Goal: Task Accomplishment & Management: Manage account settings

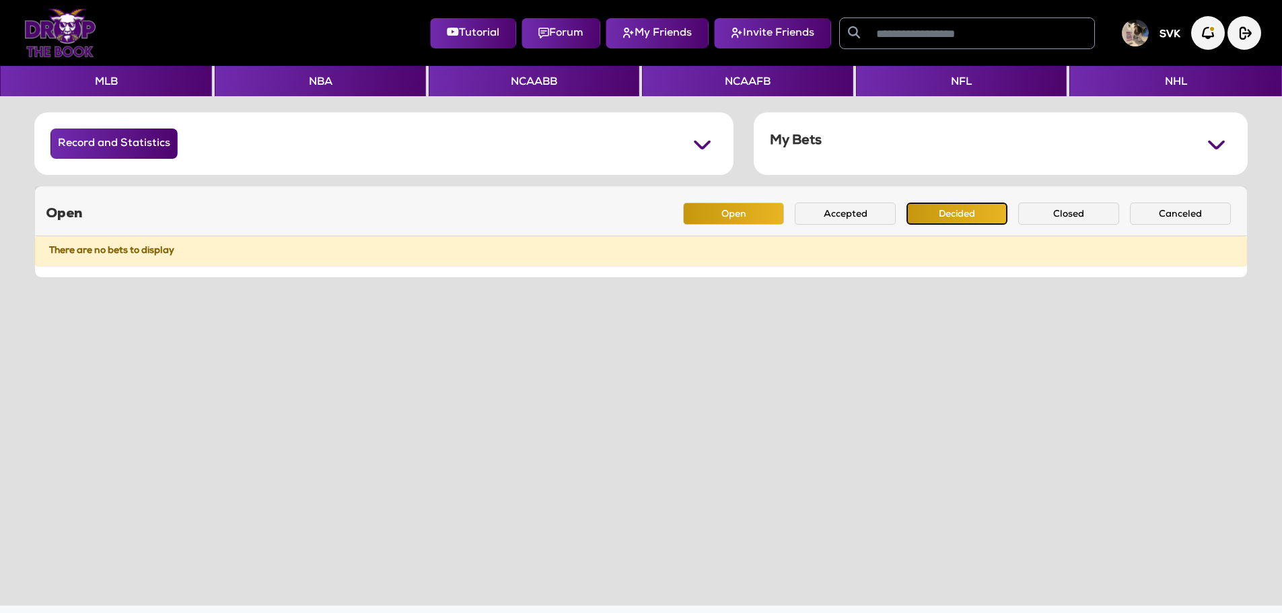
click at [950, 213] on button "Decided" at bounding box center [957, 214] width 101 height 22
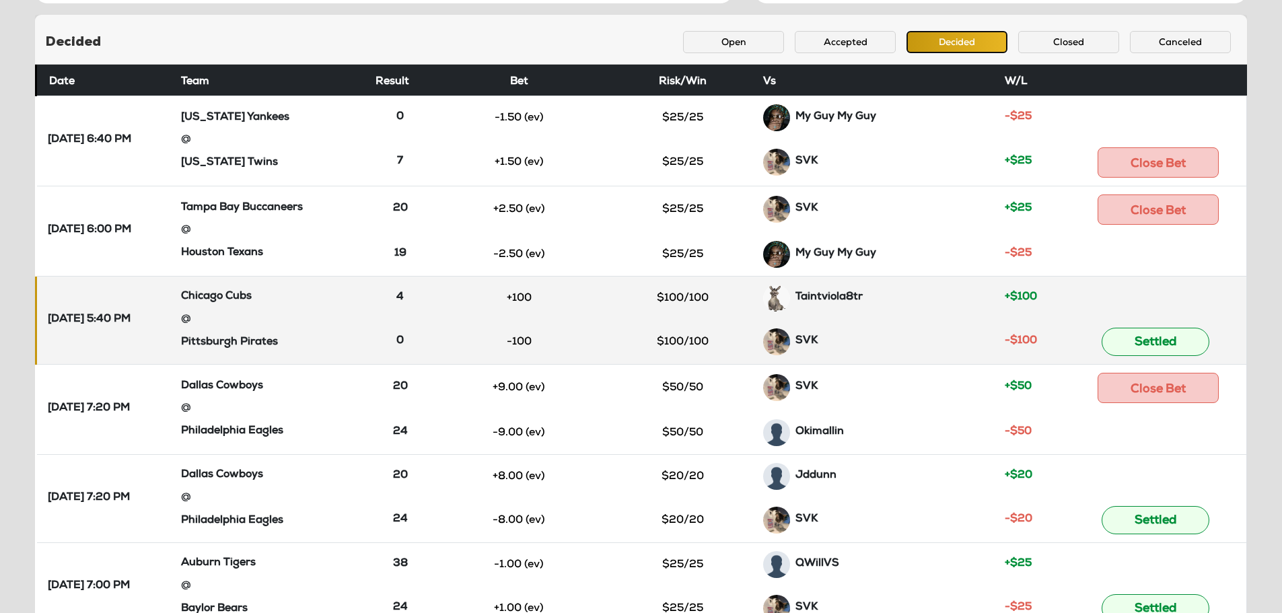
scroll to position [202, 0]
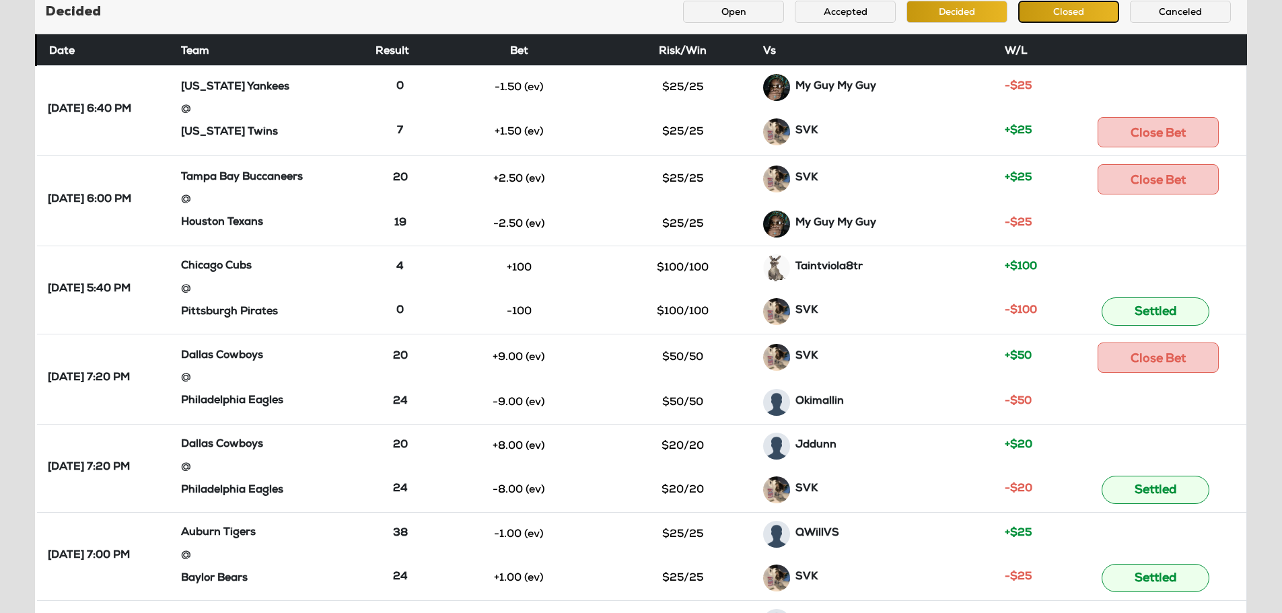
click at [1051, 10] on button "Closed" at bounding box center [1068, 12] width 101 height 22
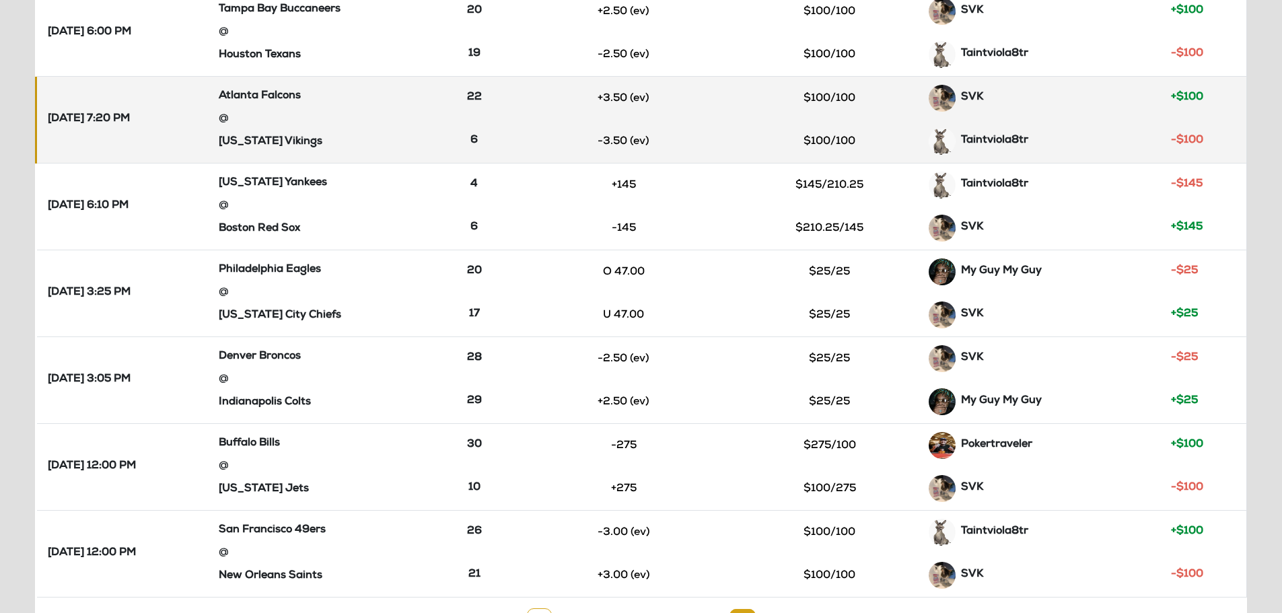
scroll to position [614, 0]
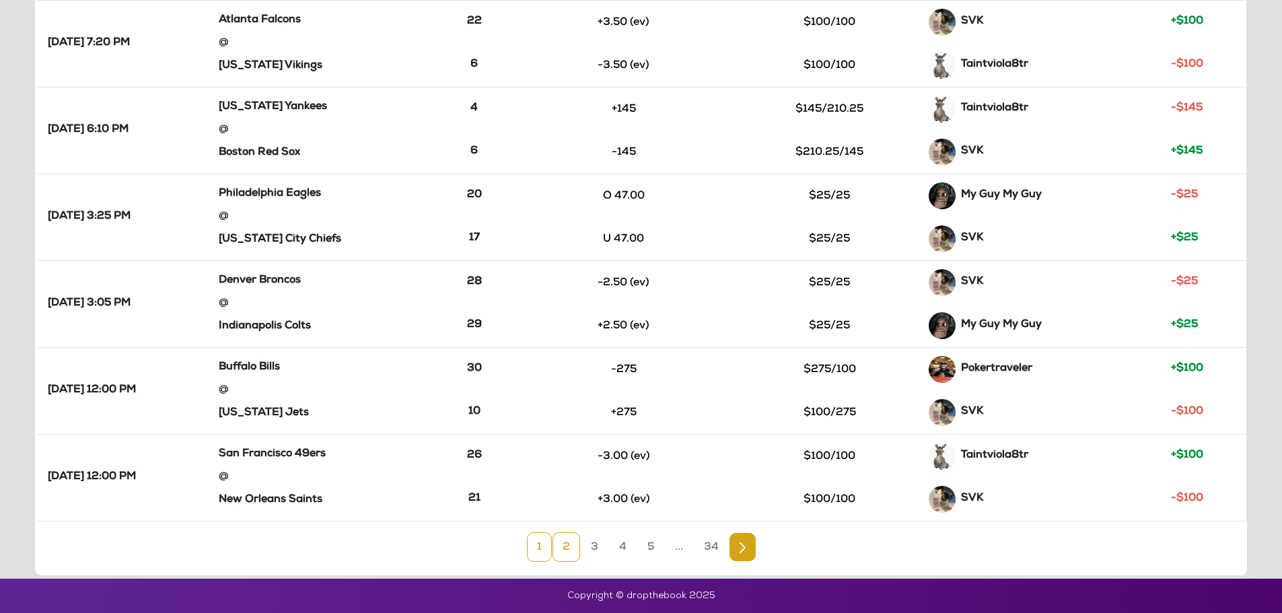
click at [563, 547] on link "2" at bounding box center [567, 547] width 28 height 30
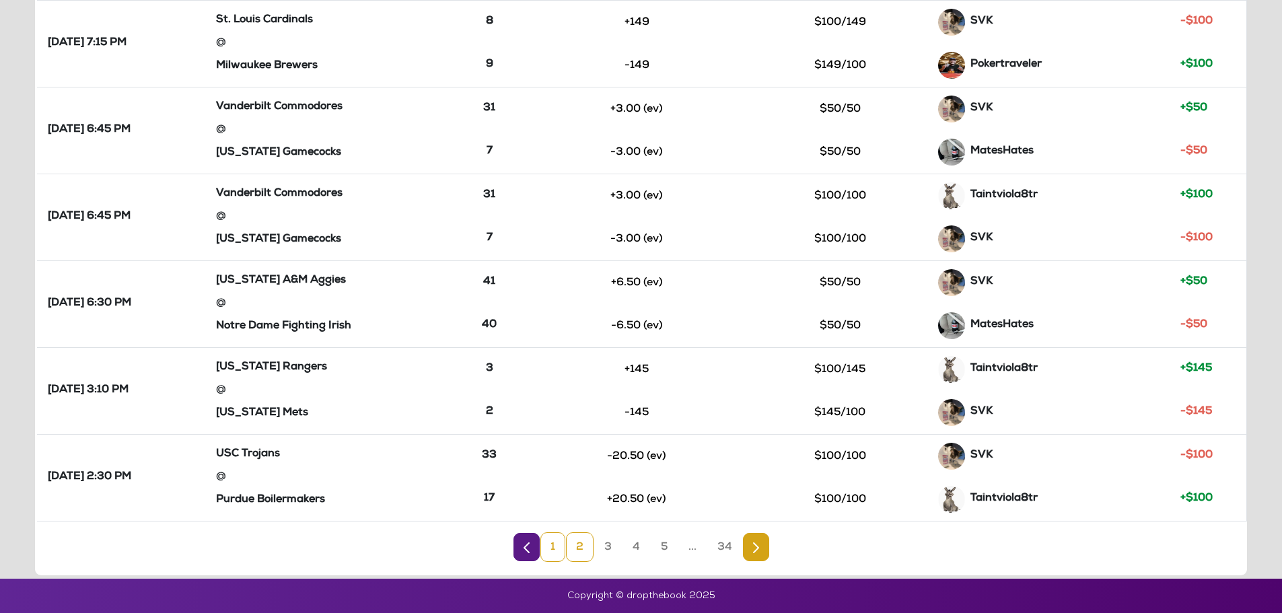
click at [557, 548] on link "1" at bounding box center [552, 547] width 25 height 30
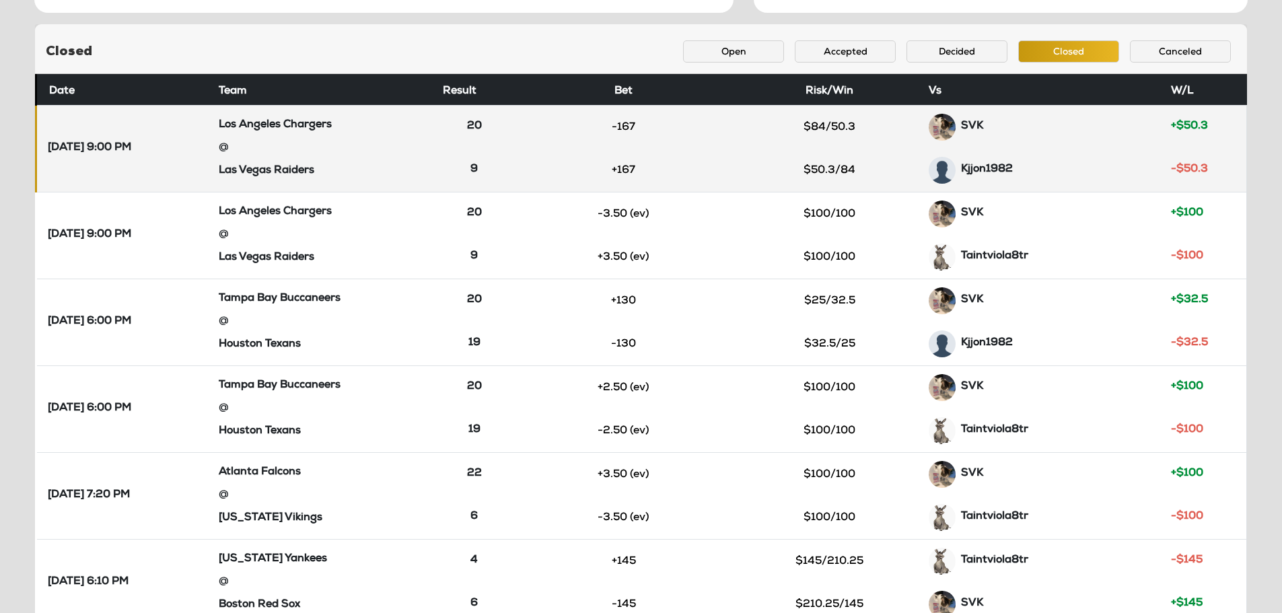
scroll to position [143, 0]
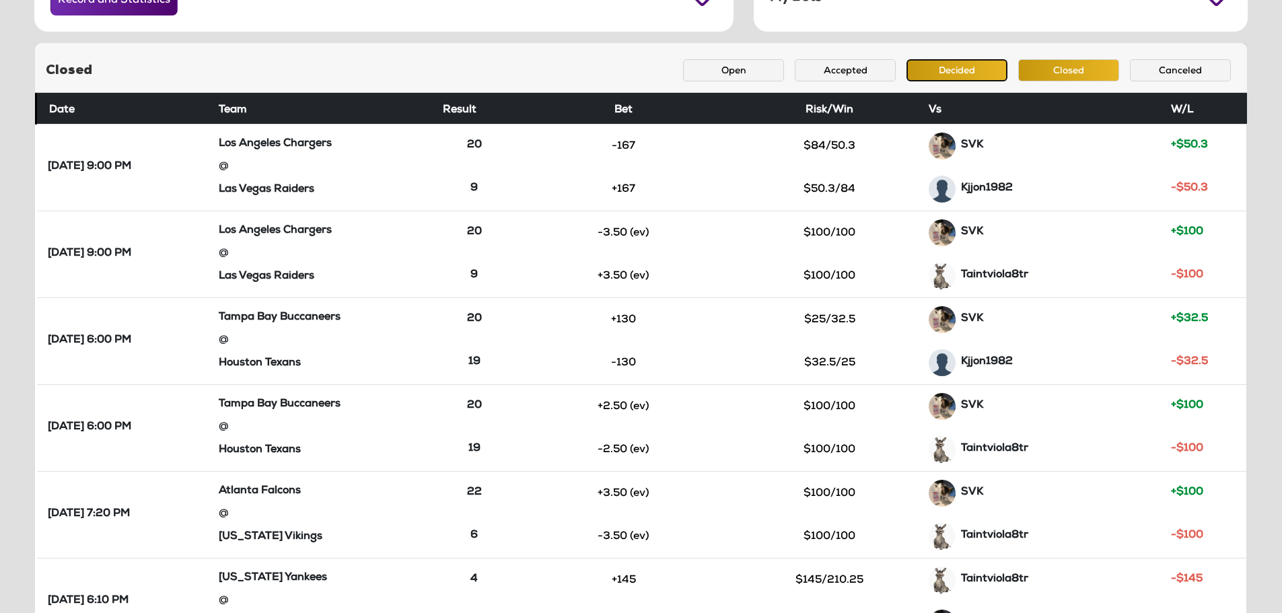
click at [956, 75] on button "Decided" at bounding box center [957, 70] width 101 height 22
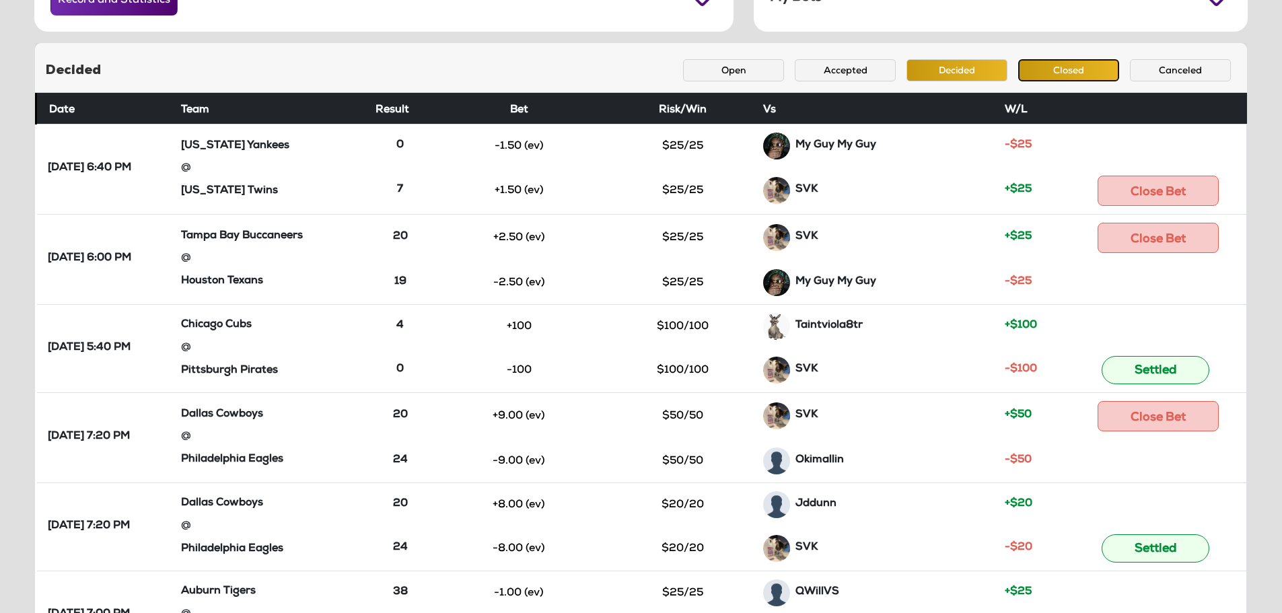
click at [1051, 68] on button "Closed" at bounding box center [1068, 70] width 101 height 22
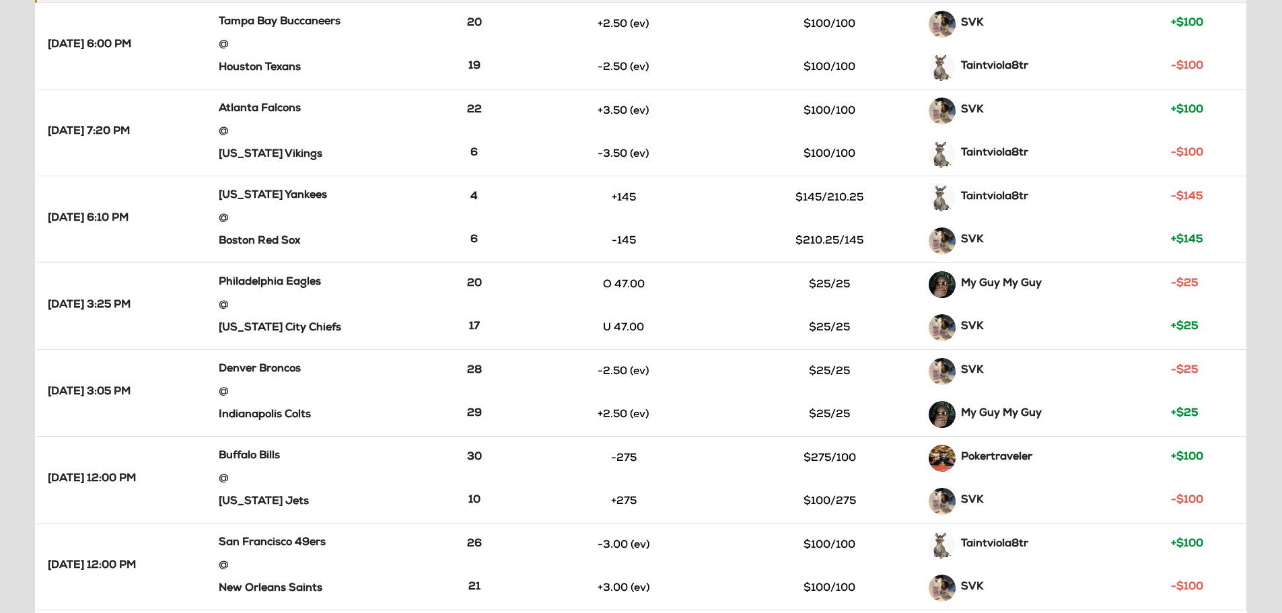
scroll to position [614, 0]
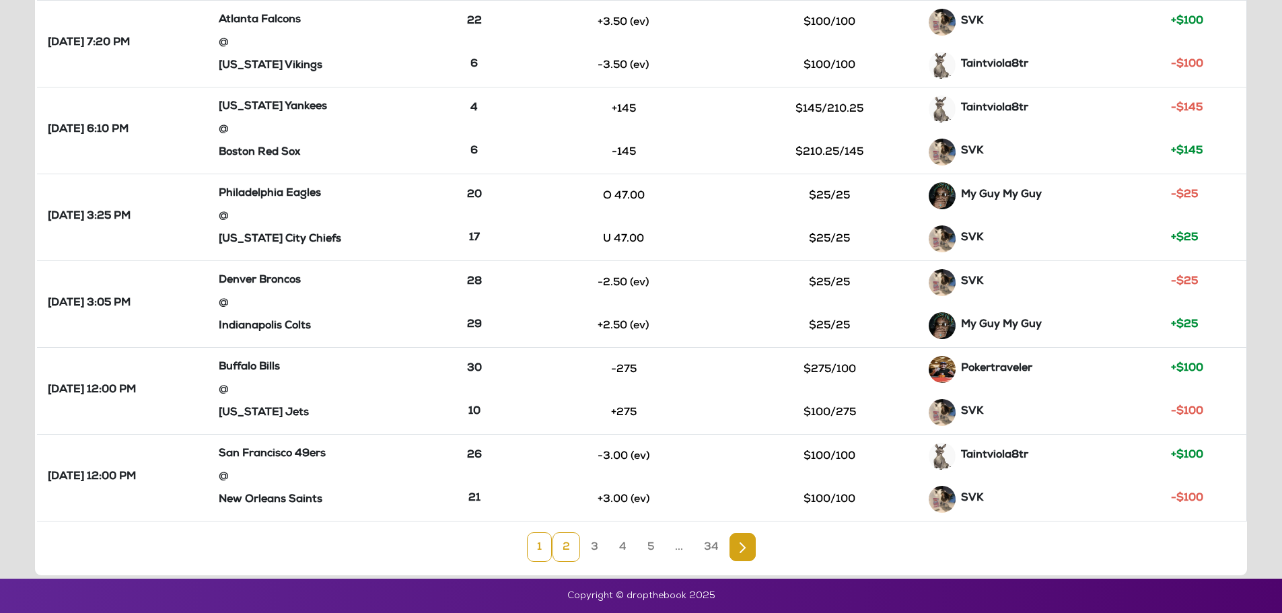
click at [567, 549] on link "2" at bounding box center [567, 547] width 28 height 30
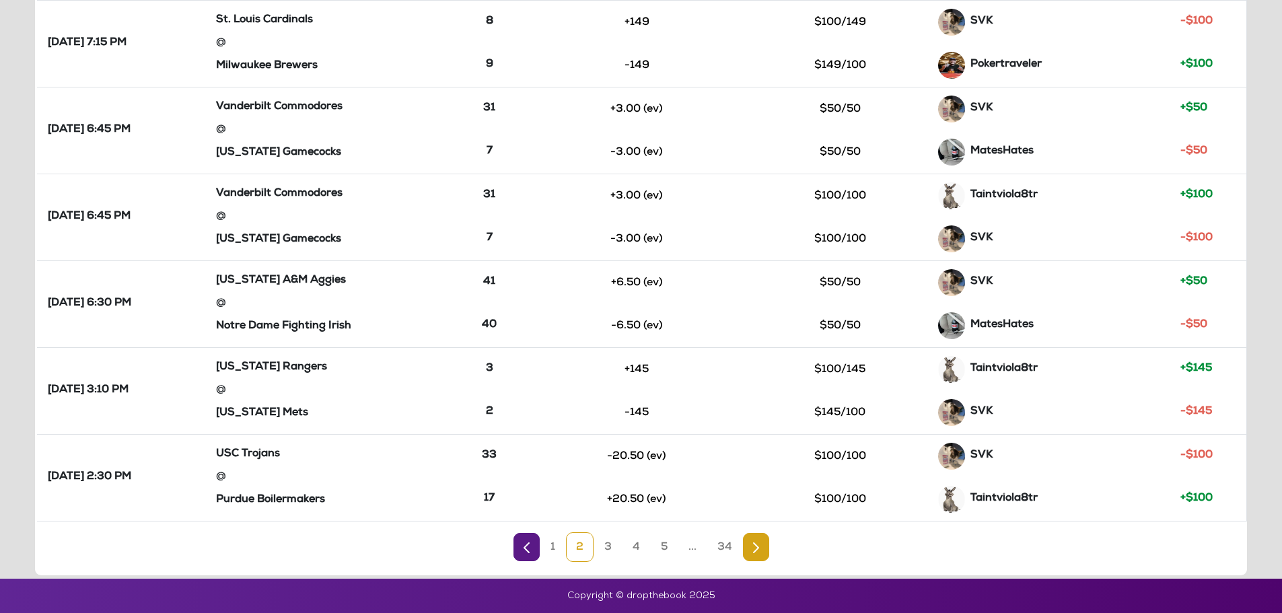
drag, startPoint x: 549, startPoint y: 547, endPoint x: 554, endPoint y: 540, distance: 7.7
click at [550, 547] on link "1" at bounding box center [552, 547] width 25 height 30
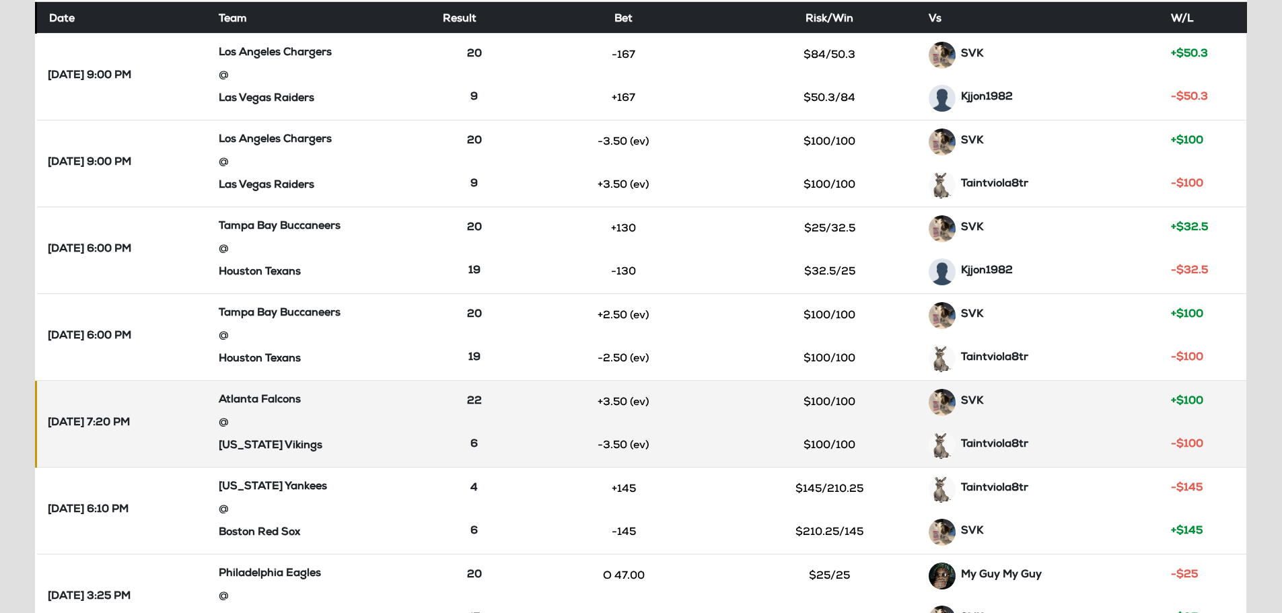
scroll to position [211, 0]
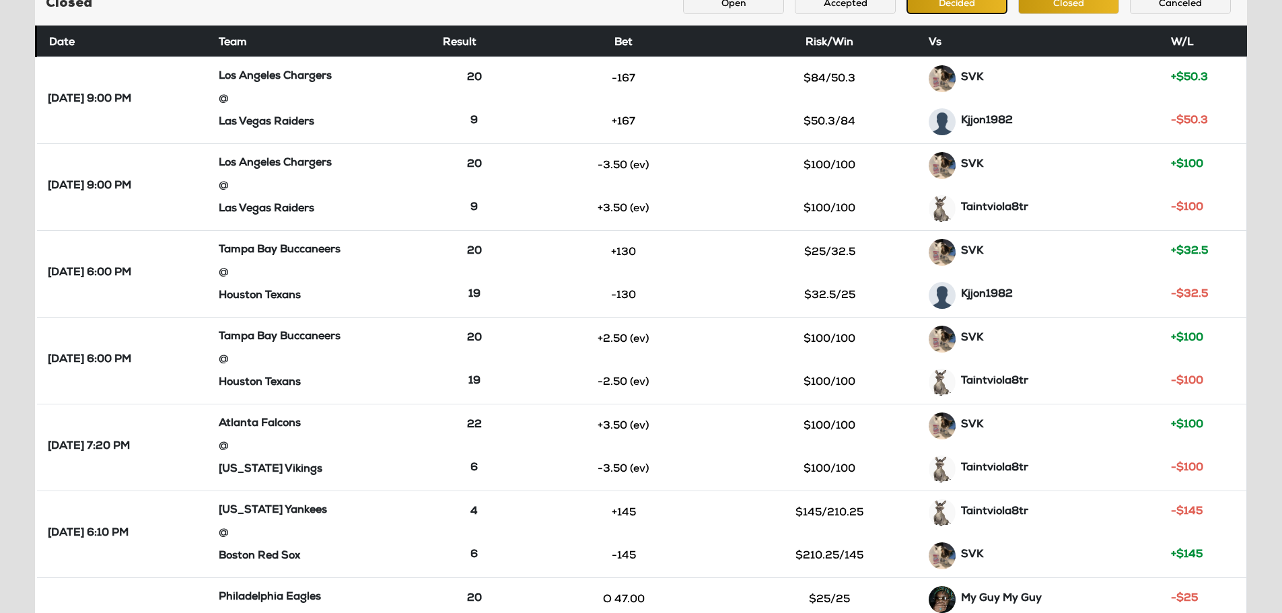
click at [948, 9] on button "Decided" at bounding box center [957, 3] width 101 height 22
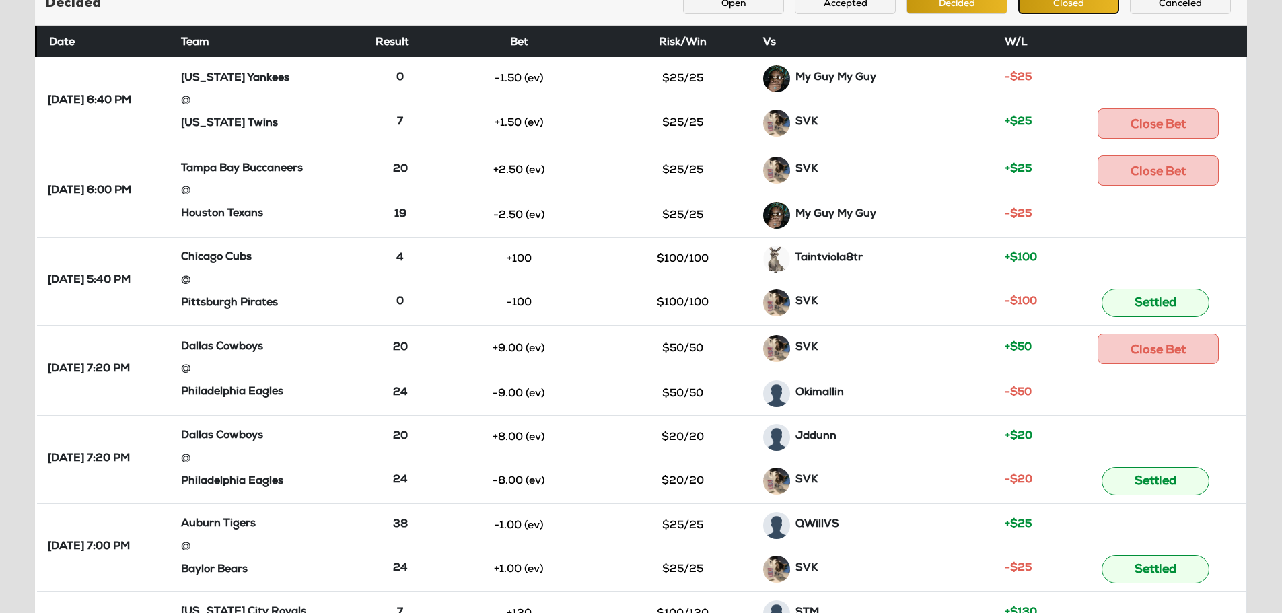
click at [1063, 7] on button "Closed" at bounding box center [1068, 3] width 101 height 22
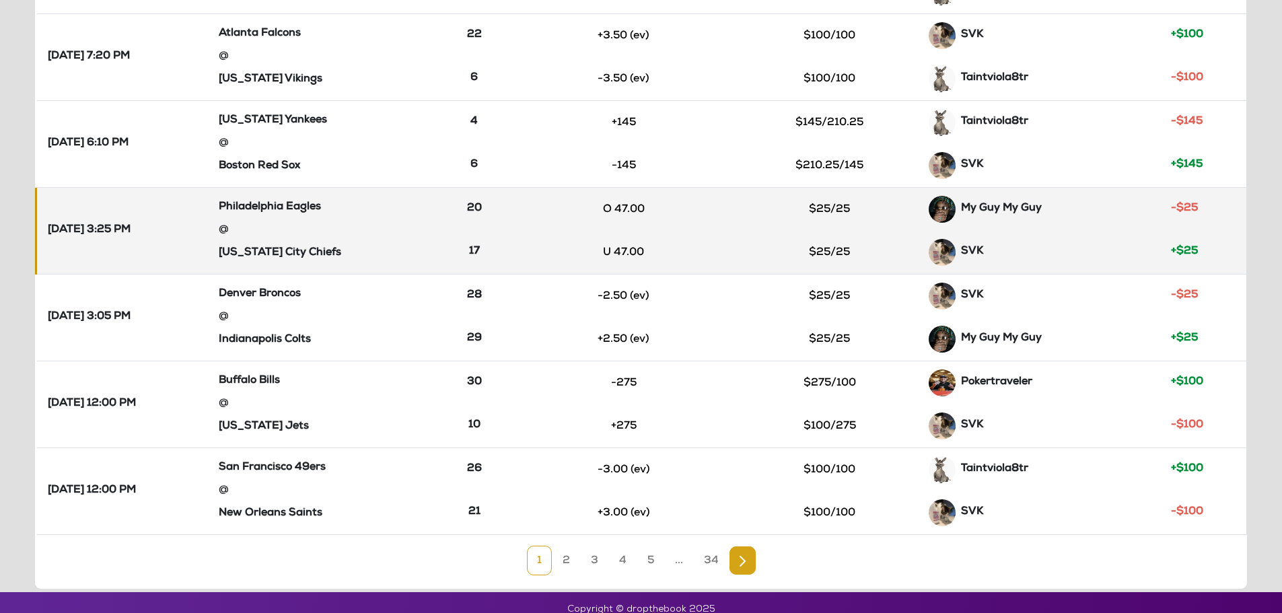
scroll to position [614, 0]
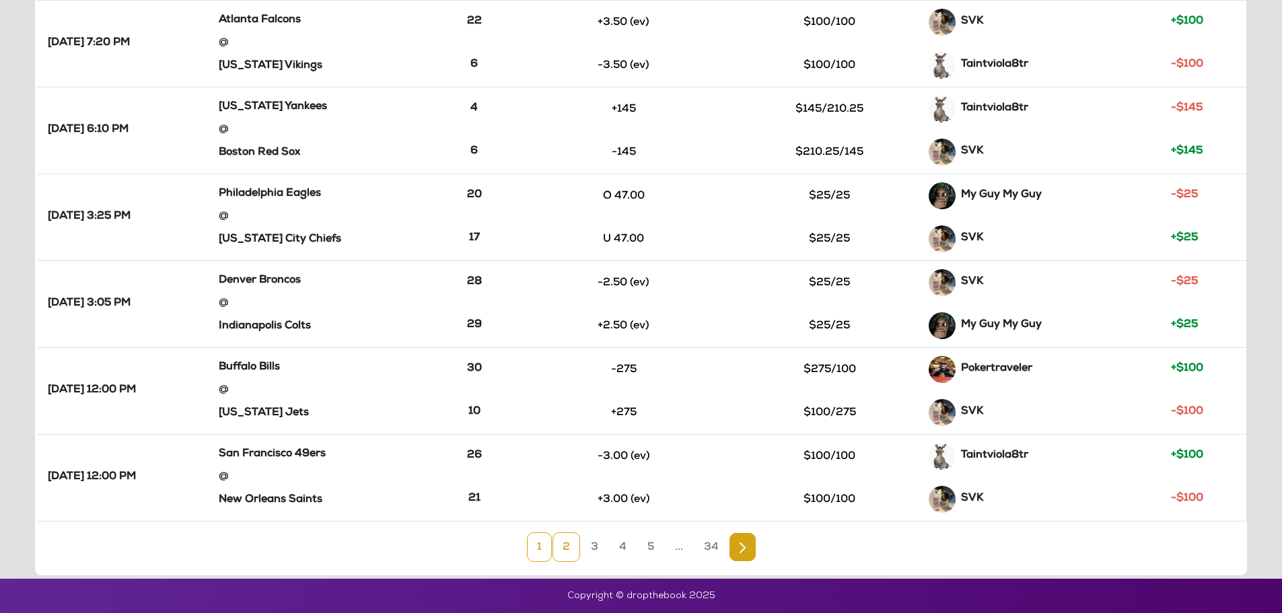
click at [573, 552] on link "2" at bounding box center [567, 547] width 28 height 30
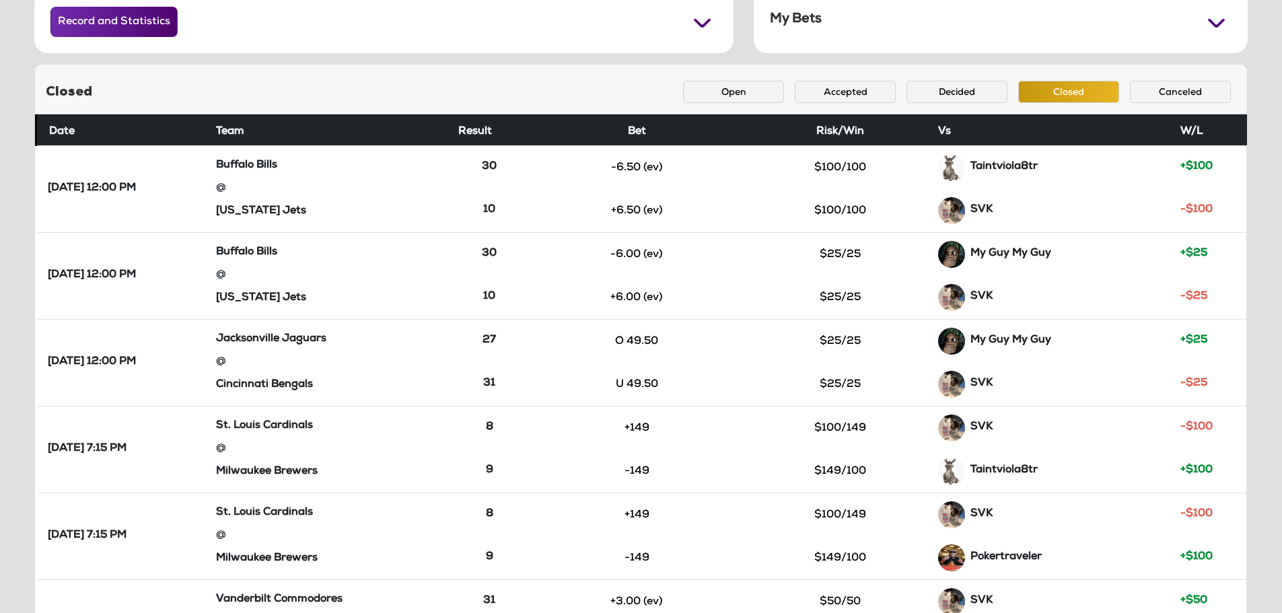
scroll to position [76, 0]
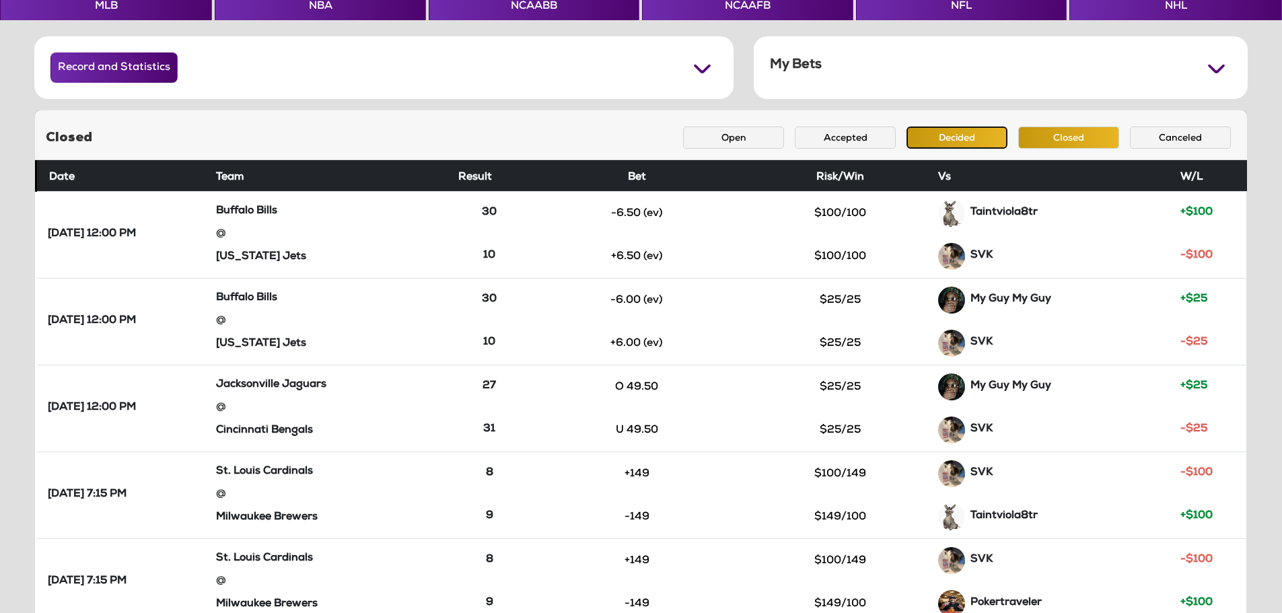
click at [940, 136] on button "Decided" at bounding box center [957, 138] width 101 height 22
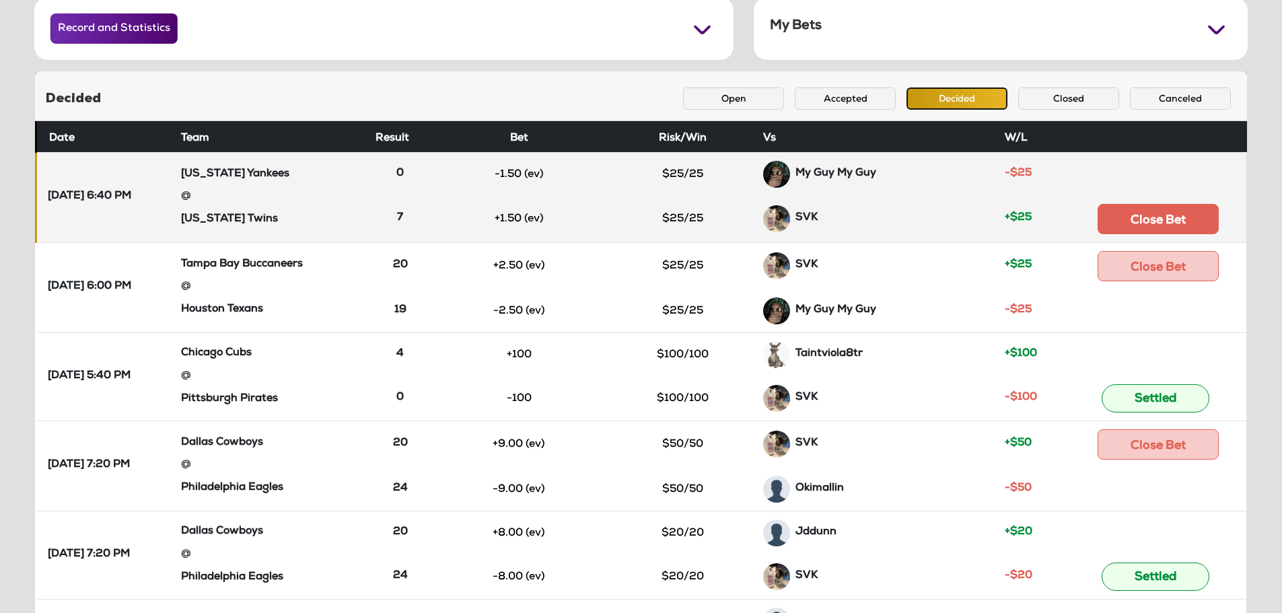
scroll to position [143, 0]
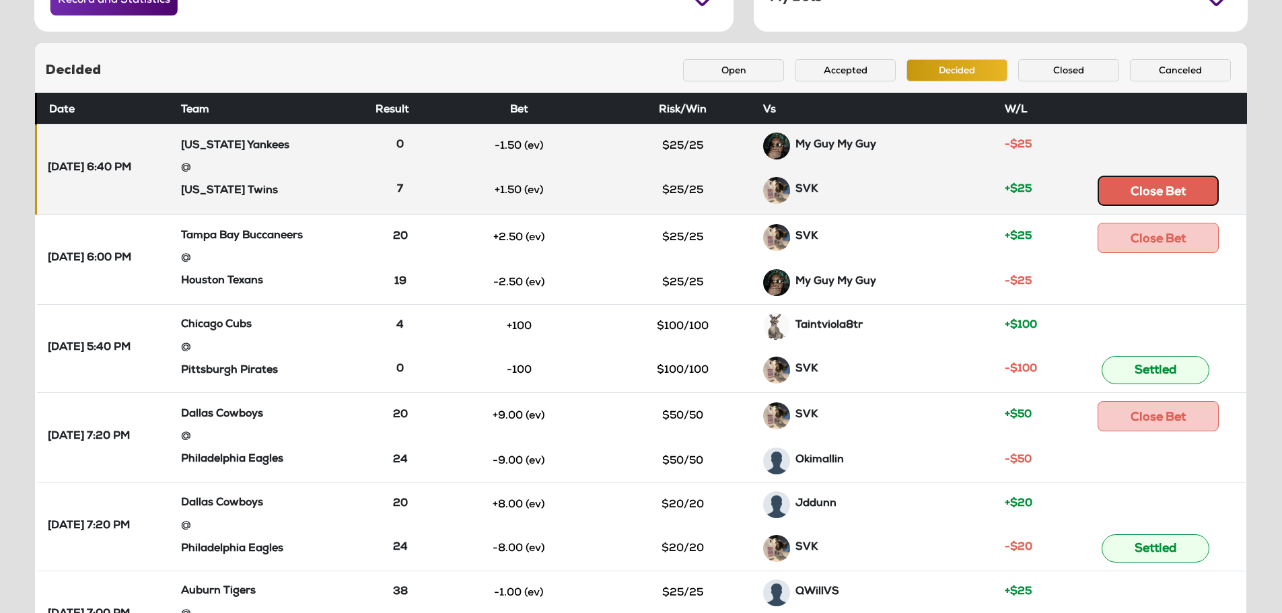
click at [1152, 191] on button "Close Bet" at bounding box center [1158, 191] width 121 height 30
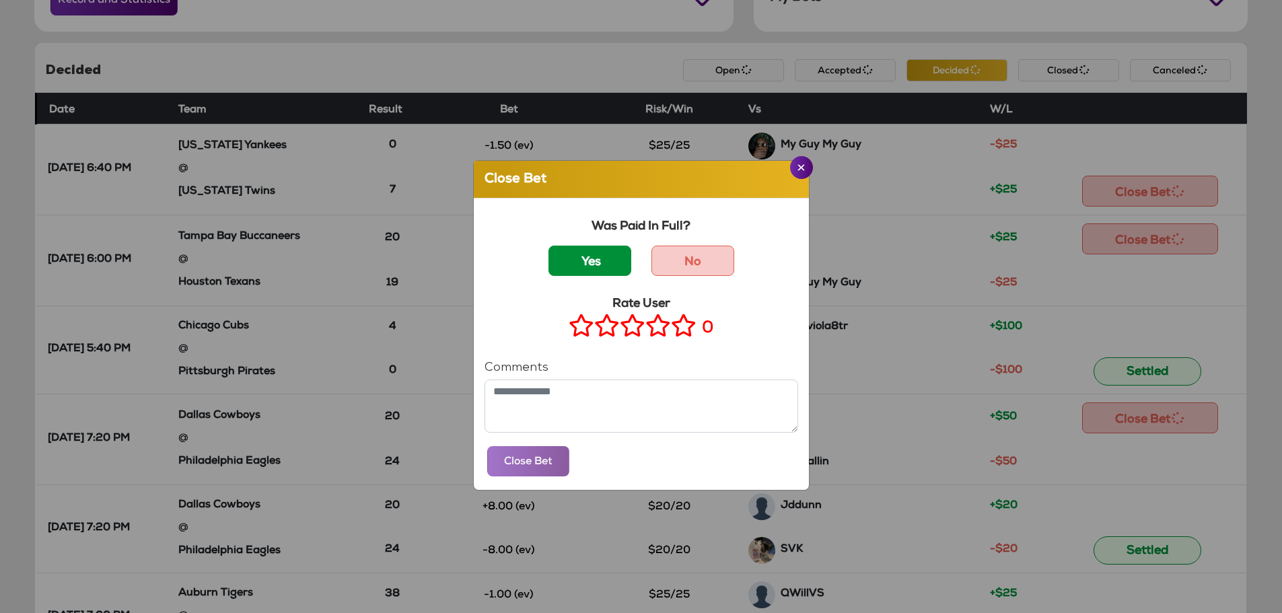
click at [598, 258] on label "Yes" at bounding box center [590, 261] width 83 height 30
click at [682, 328] on icon at bounding box center [684, 325] width 26 height 17
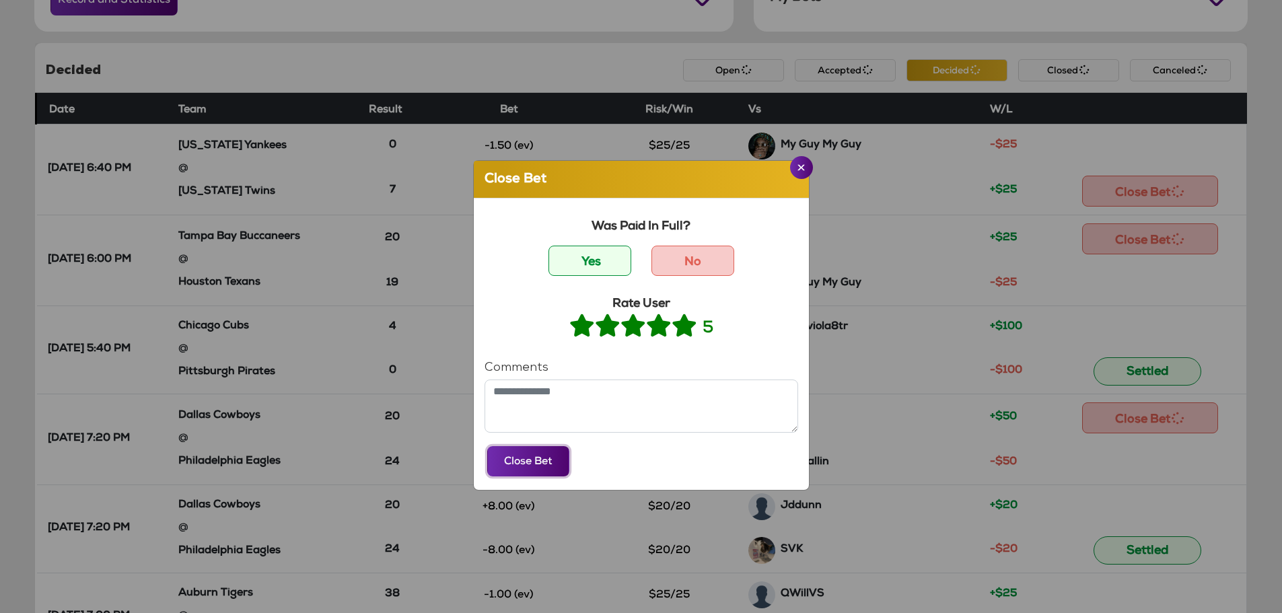
click at [534, 474] on button "Close Bet" at bounding box center [528, 461] width 82 height 30
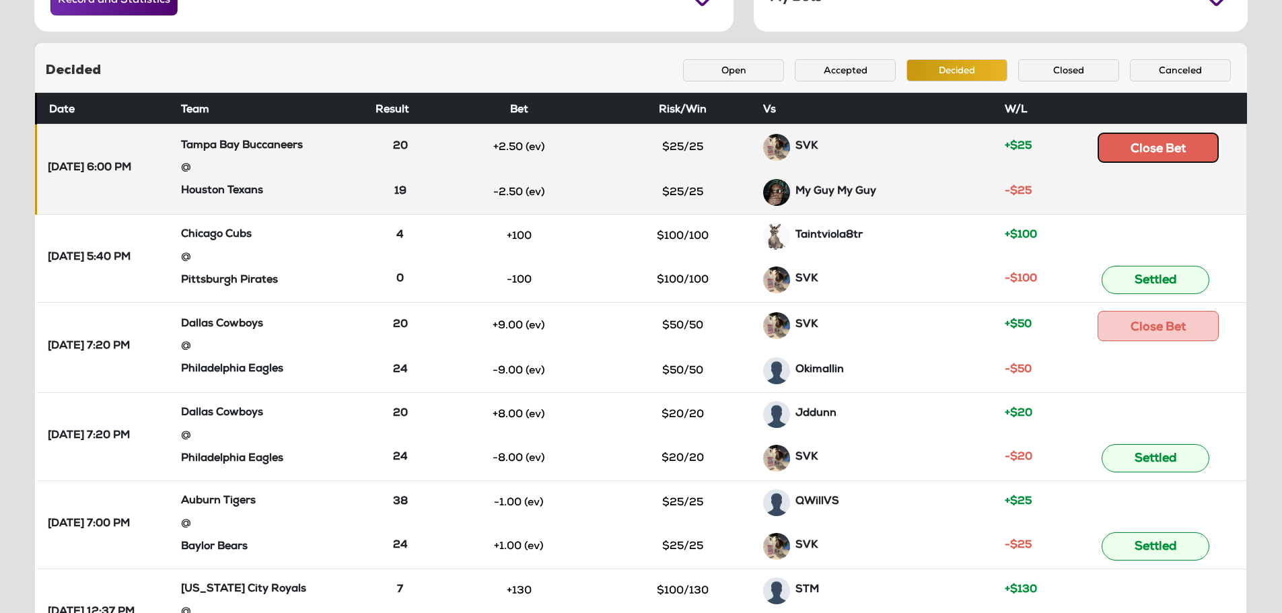
click at [1132, 149] on button "Close Bet" at bounding box center [1158, 148] width 121 height 30
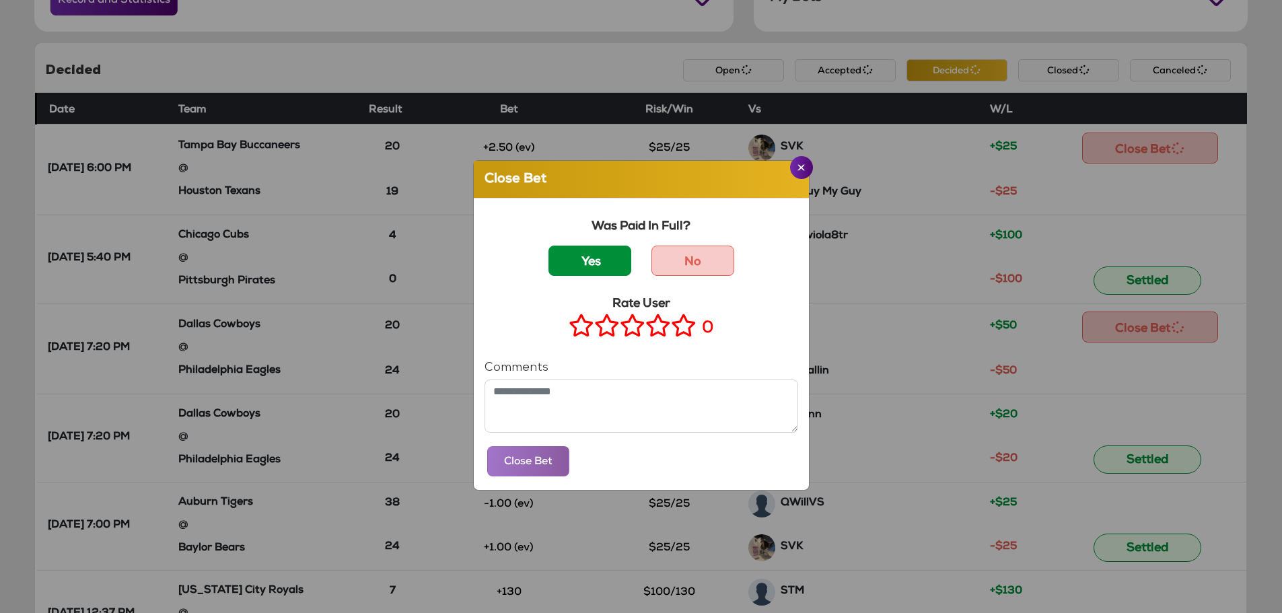
click at [582, 267] on label "Yes" at bounding box center [590, 261] width 83 height 30
click at [680, 325] on icon at bounding box center [684, 325] width 26 height 17
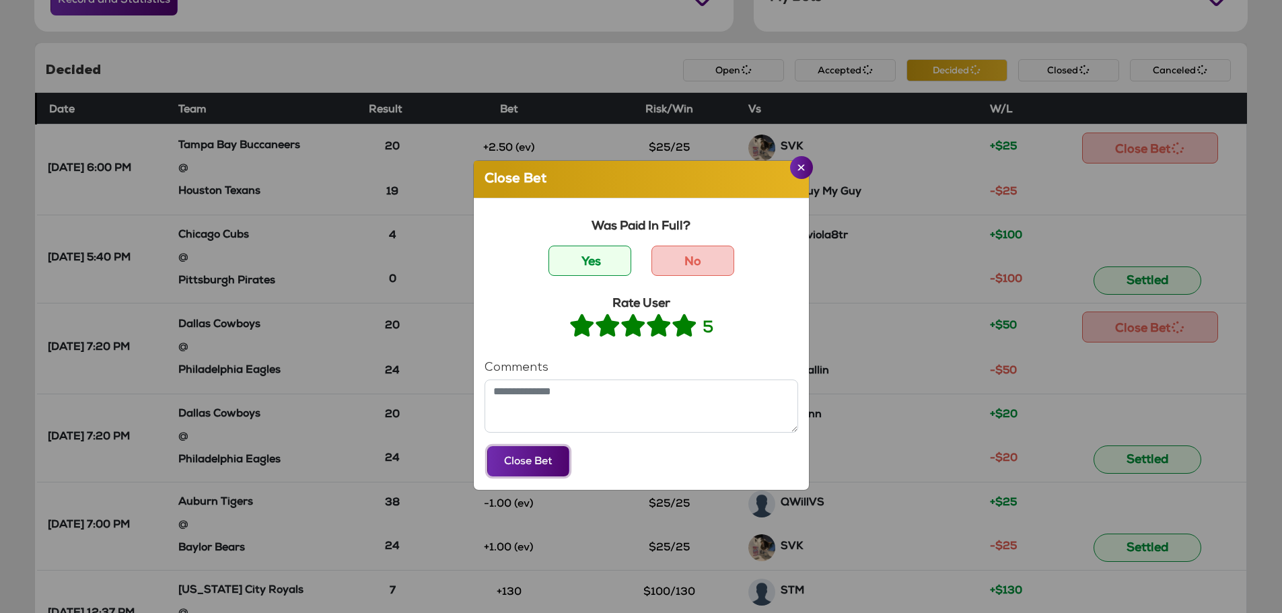
click at [540, 460] on button "Close Bet" at bounding box center [528, 461] width 82 height 30
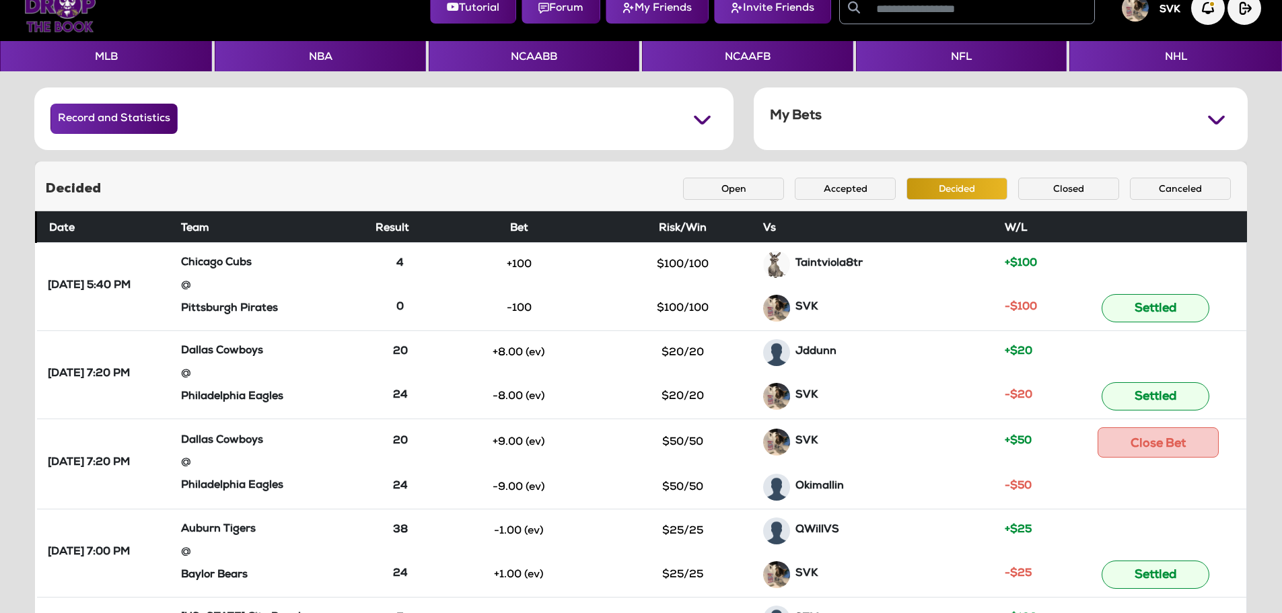
scroll to position [0, 0]
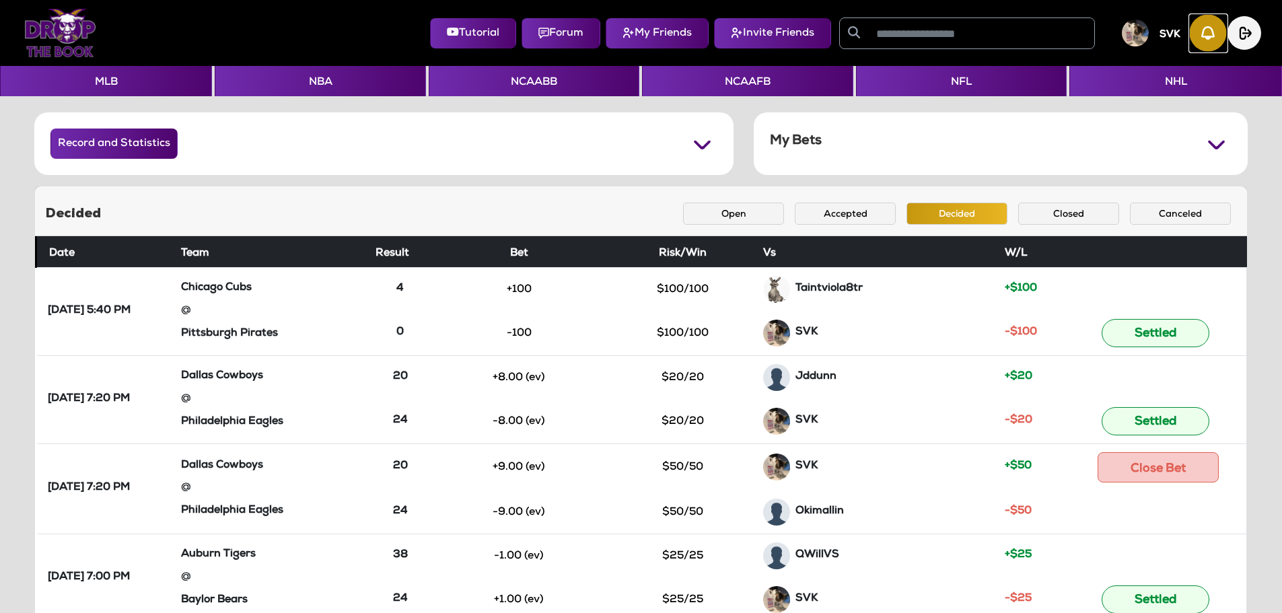
click at [1208, 31] on img "button" at bounding box center [1208, 33] width 37 height 37
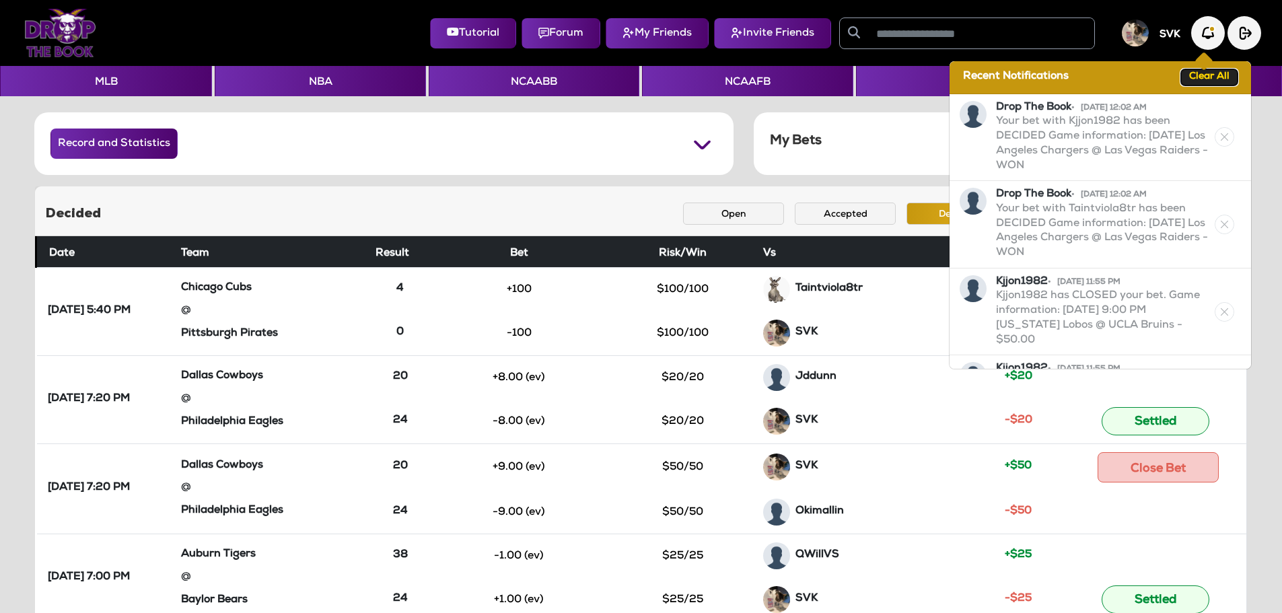
click at [1206, 76] on button "Clear All" at bounding box center [1209, 77] width 57 height 16
